Goal: Task Accomplishment & Management: Manage account settings

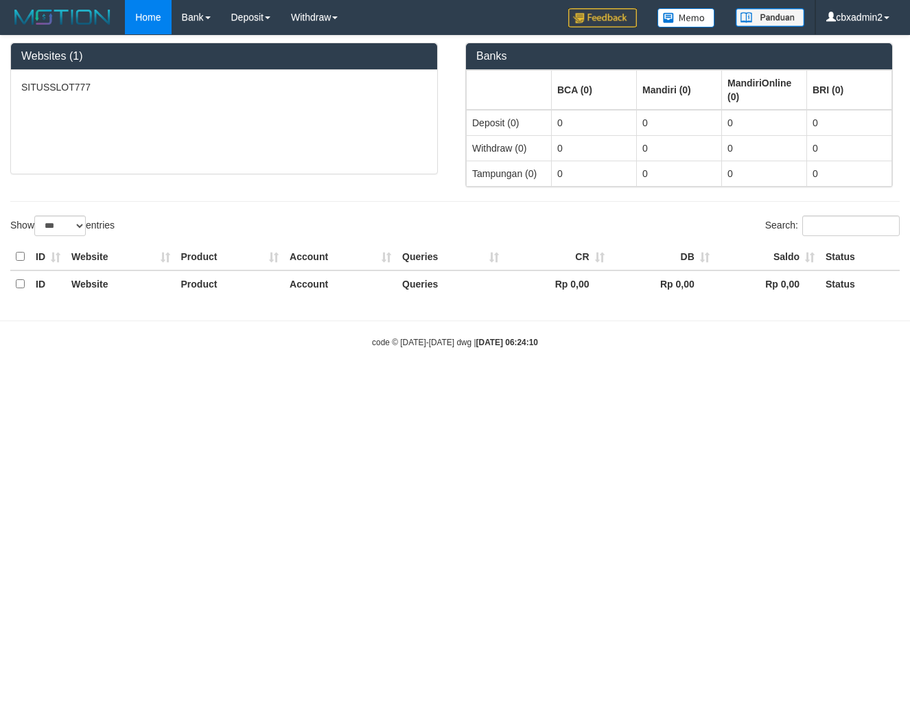
select select "***"
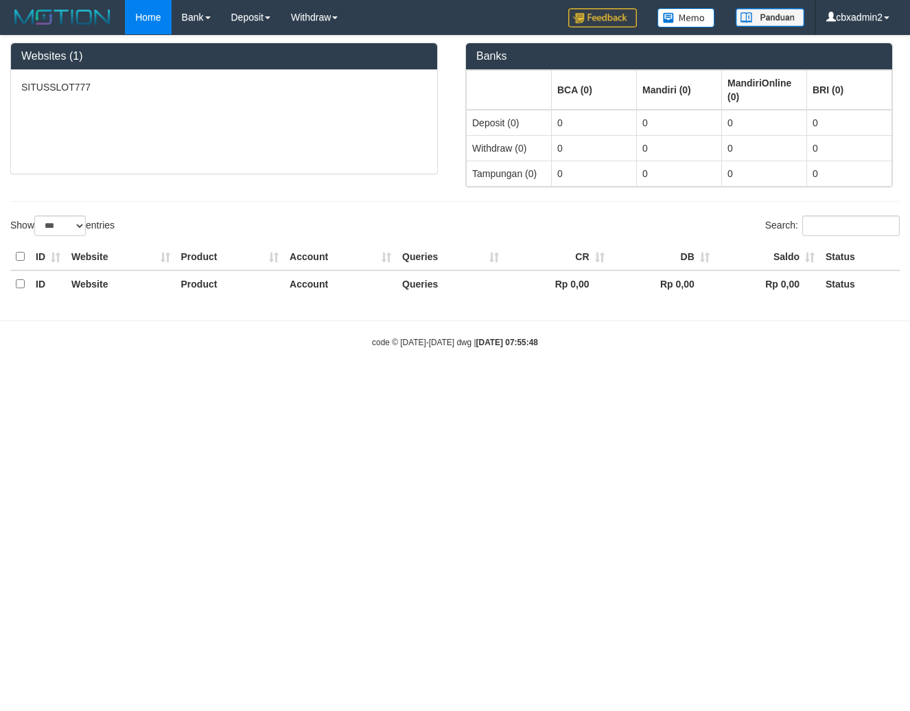
select select "***"
